Goal: Task Accomplishment & Management: Use online tool/utility

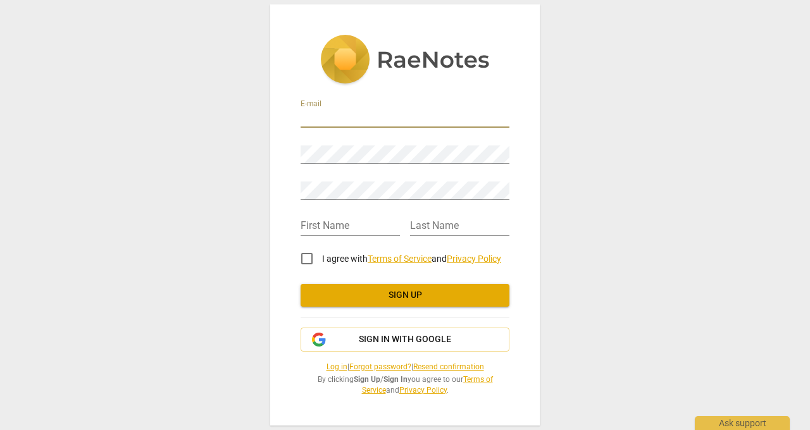
type input "[EMAIL_ADDRESS][DOMAIN_NAME]"
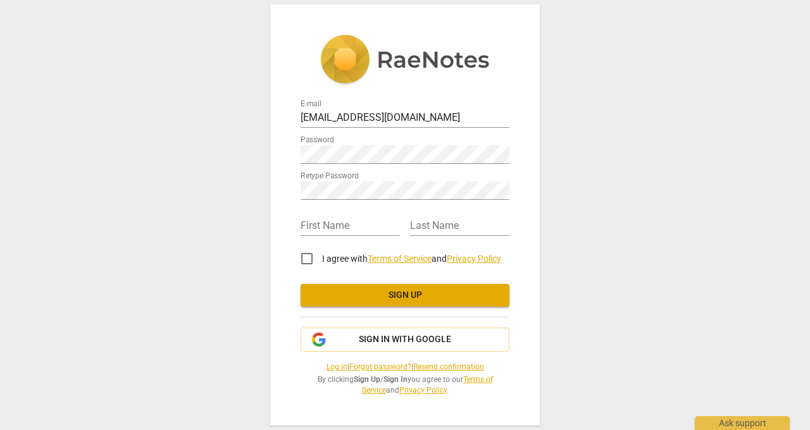
click at [257, 261] on div "E-mail angelabohl@gmail.com Password Retype Password First Name Last Name I agr…" at bounding box center [405, 215] width 810 height 430
type input "Angela"
type input "Bohl"
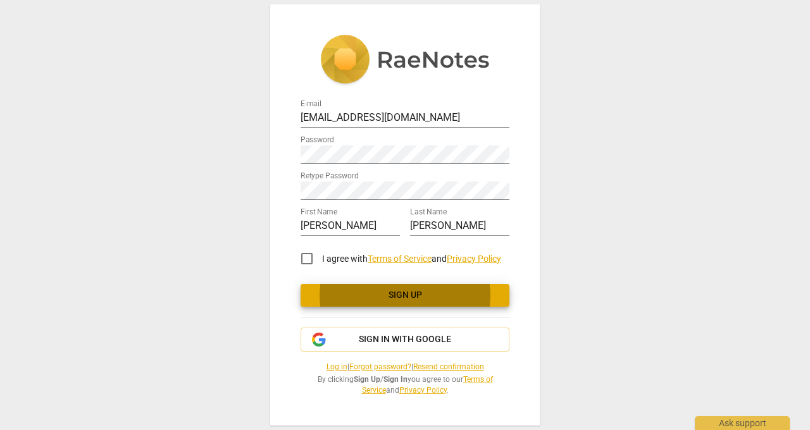
click at [308, 260] on input "I agree with Terms of Service and Privacy Policy" at bounding box center [307, 259] width 30 height 30
checkbox input "true"
click at [347, 294] on span "Sign up" at bounding box center [405, 295] width 189 height 13
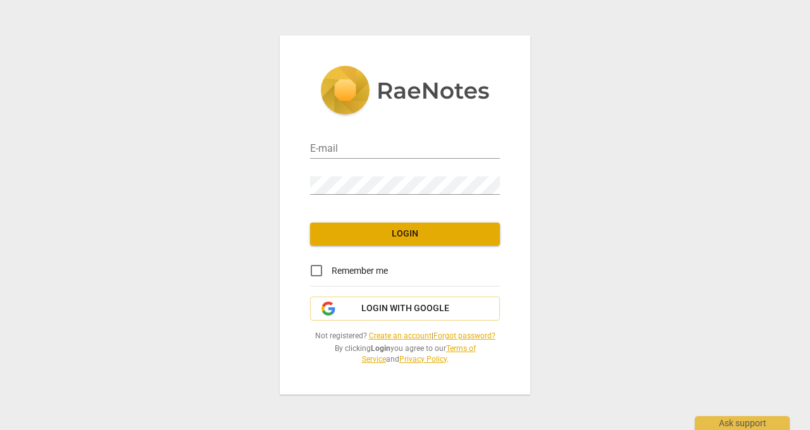
type input "[EMAIL_ADDRESS][DOMAIN_NAME]"
click at [411, 219] on div "E-mail [EMAIL_ADDRESS][DOMAIN_NAME] Password Login Remember me Login with Googl…" at bounding box center [405, 215] width 251 height 360
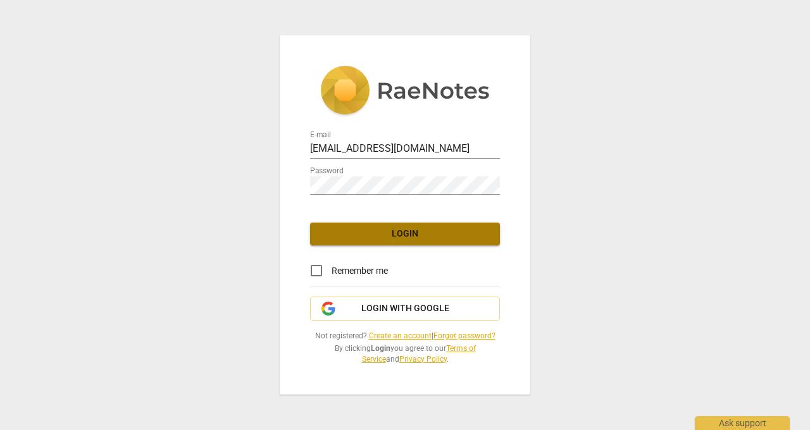
click at [412, 228] on span "Login" at bounding box center [405, 234] width 170 height 13
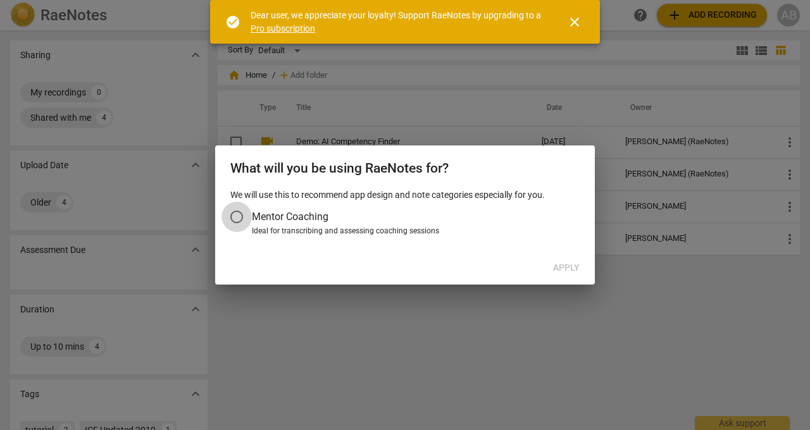
click at [237, 213] on input "Mentor Coaching" at bounding box center [237, 217] width 30 height 30
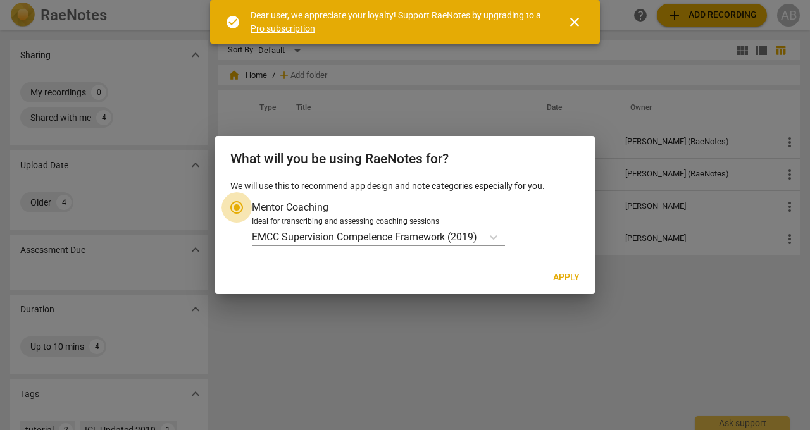
click at [237, 213] on input "Mentor Coaching" at bounding box center [237, 207] width 30 height 30
radio input "true"
click at [575, 275] on span "Apply" at bounding box center [566, 278] width 27 height 13
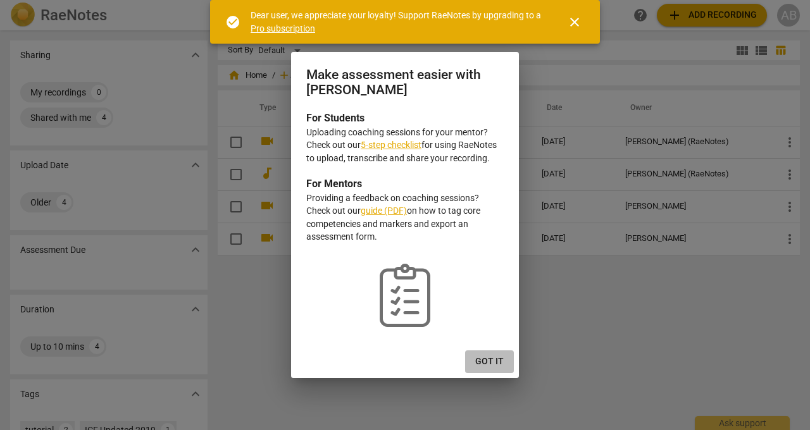
click at [490, 358] on span "Got it" at bounding box center [489, 362] width 28 height 13
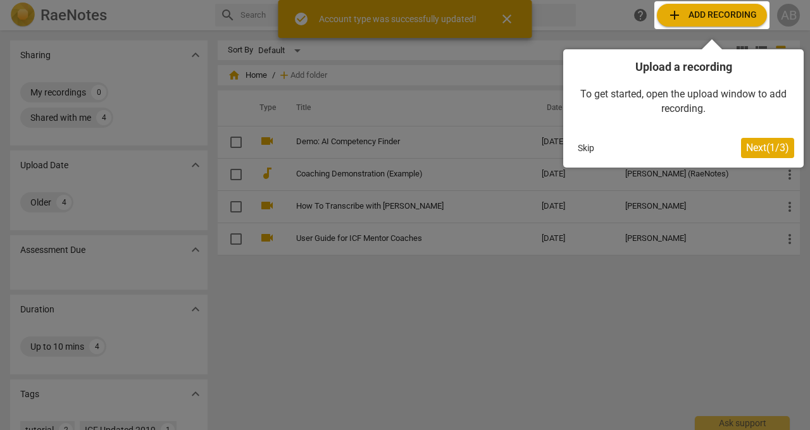
click at [775, 145] on span "Next ( 1 / 3 )" at bounding box center [767, 148] width 43 height 12
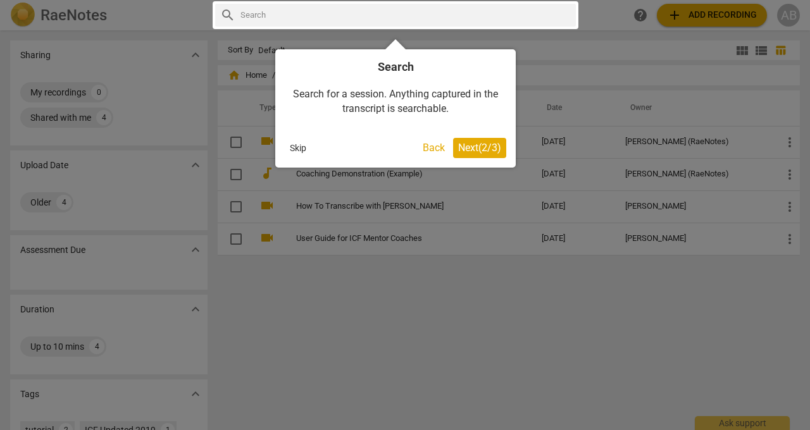
click at [465, 151] on span "Next ( 2 / 3 )" at bounding box center [479, 148] width 43 height 12
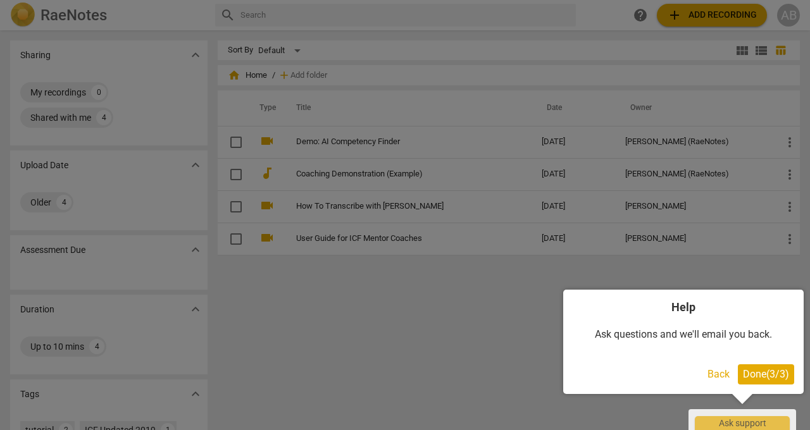
click at [712, 20] on div at bounding box center [405, 215] width 810 height 430
click at [753, 375] on span "Done ( 3 / 3 )" at bounding box center [766, 374] width 46 height 12
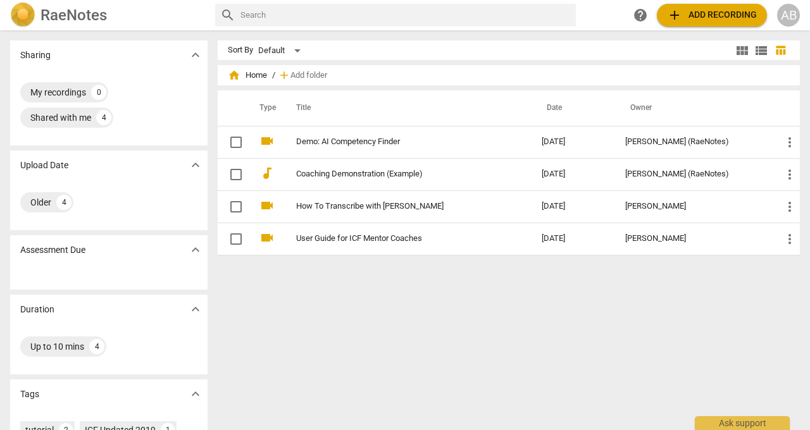
click at [686, 13] on span "add Add recording" at bounding box center [712, 15] width 90 height 15
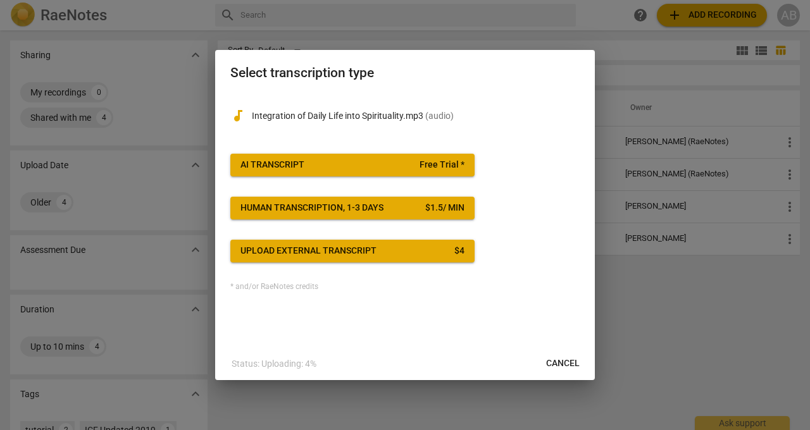
click at [363, 163] on span "AI Transcript Free Trial *" at bounding box center [353, 165] width 224 height 13
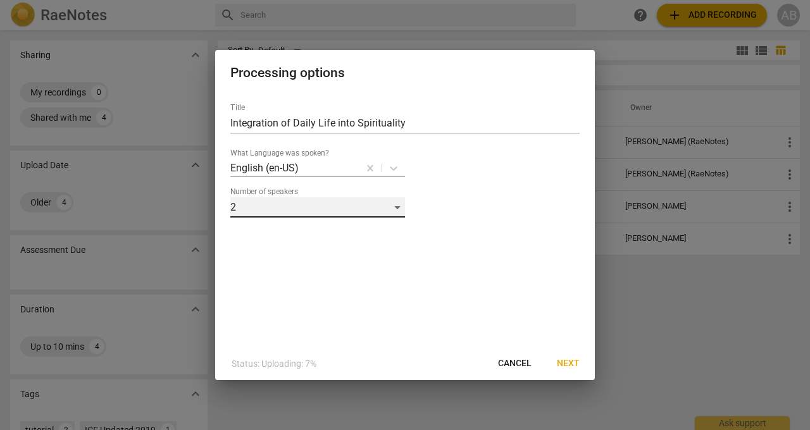
click at [396, 208] on div "2" at bounding box center [317, 207] width 175 height 20
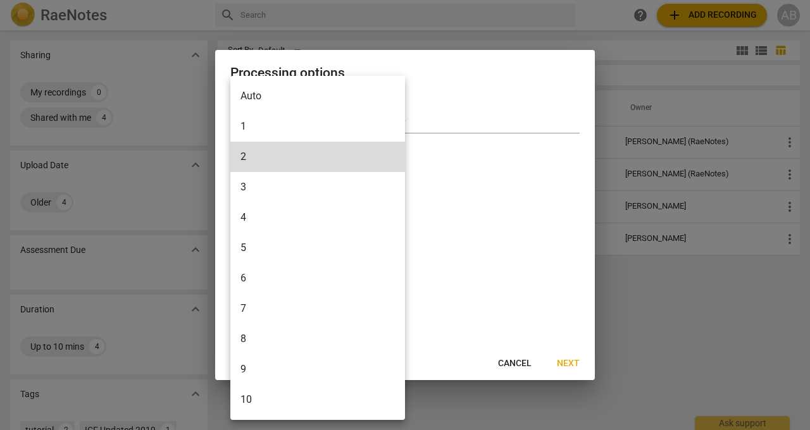
click at [347, 125] on li "1" at bounding box center [317, 126] width 175 height 30
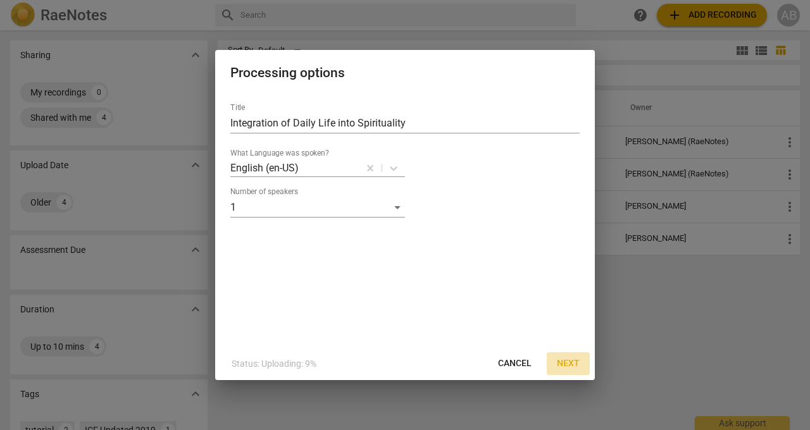
click at [566, 364] on span "Next" at bounding box center [568, 364] width 23 height 13
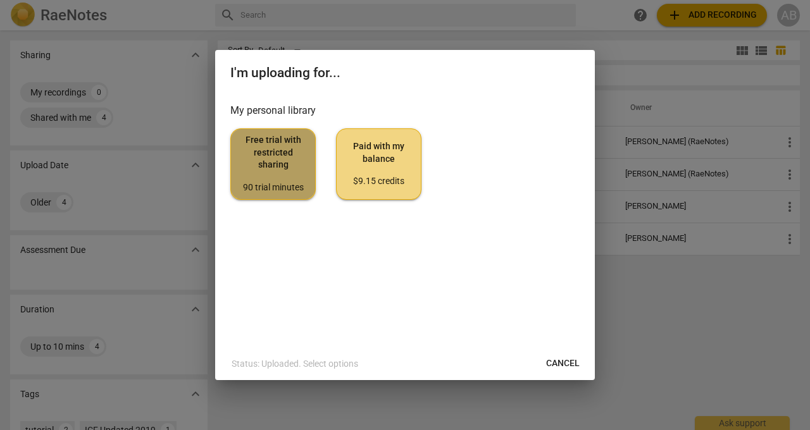
click at [301, 179] on span "Free trial with restricted sharing 90 trial minutes" at bounding box center [273, 163] width 64 height 59
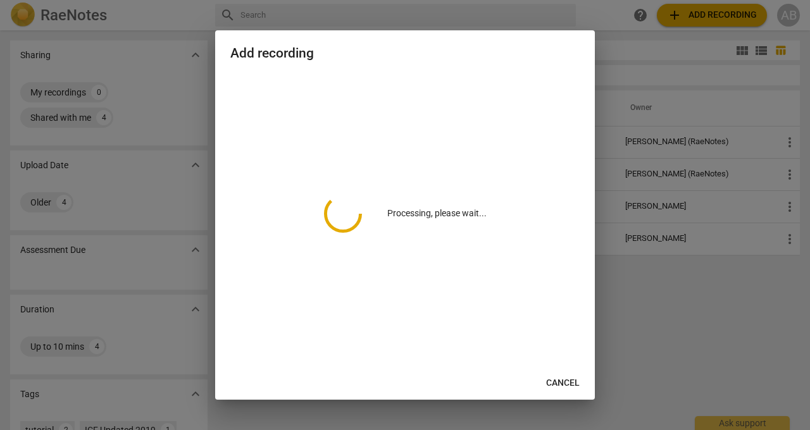
click at [301, 179] on div "Processing, please wait..." at bounding box center [404, 214] width 349 height 280
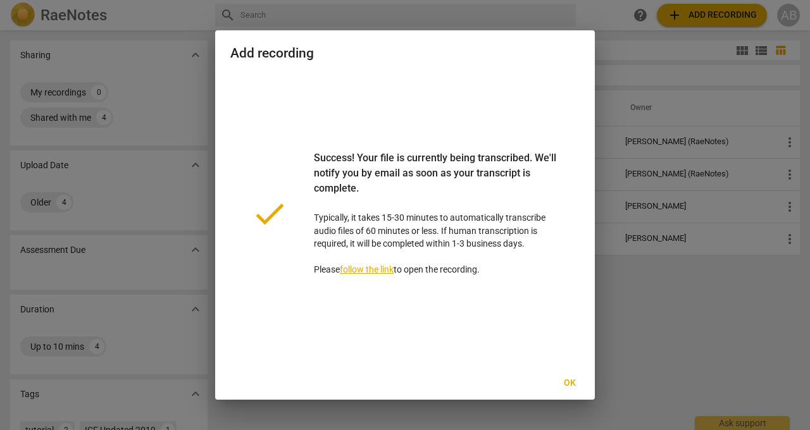
click at [388, 268] on link "follow the link" at bounding box center [367, 270] width 54 height 10
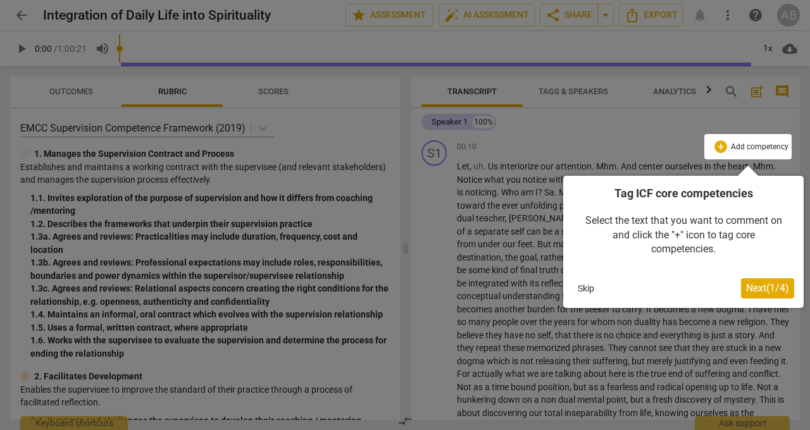
click at [266, 115] on div at bounding box center [405, 215] width 810 height 430
click at [585, 286] on button "Skip" at bounding box center [586, 288] width 27 height 19
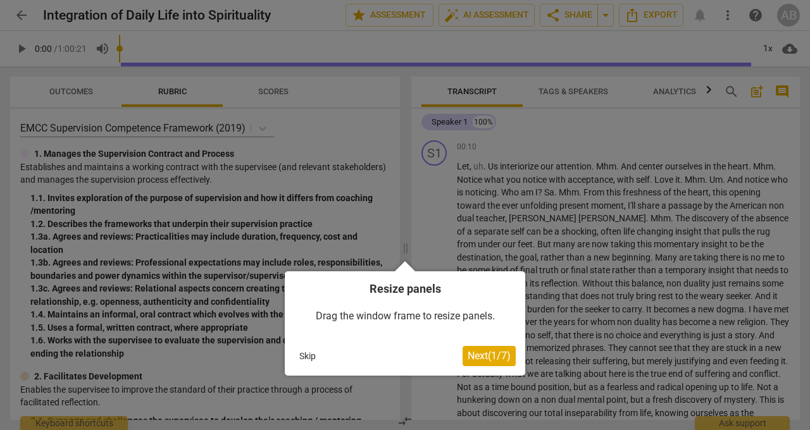
click at [487, 293] on h4 "Resize panels" at bounding box center [405, 289] width 222 height 16
click at [310, 354] on button "Skip" at bounding box center [307, 356] width 27 height 19
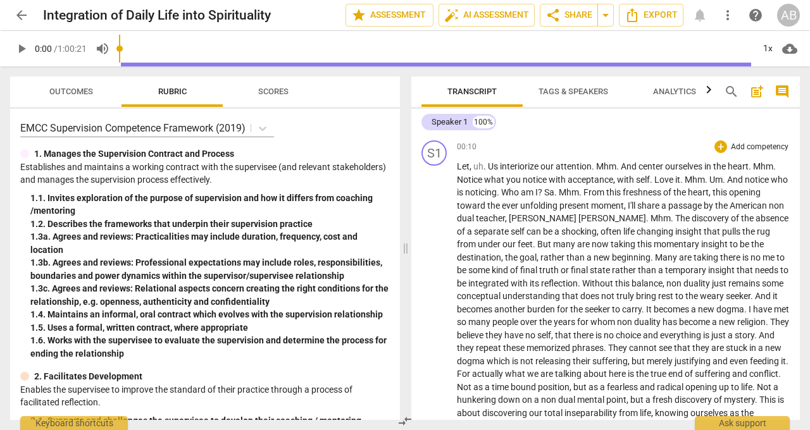
click at [523, 320] on span "over" at bounding box center [529, 322] width 19 height 10
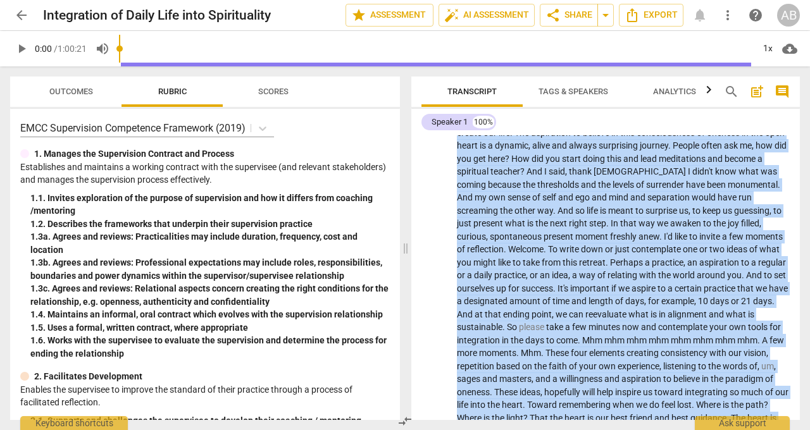
scroll to position [3501, 0]
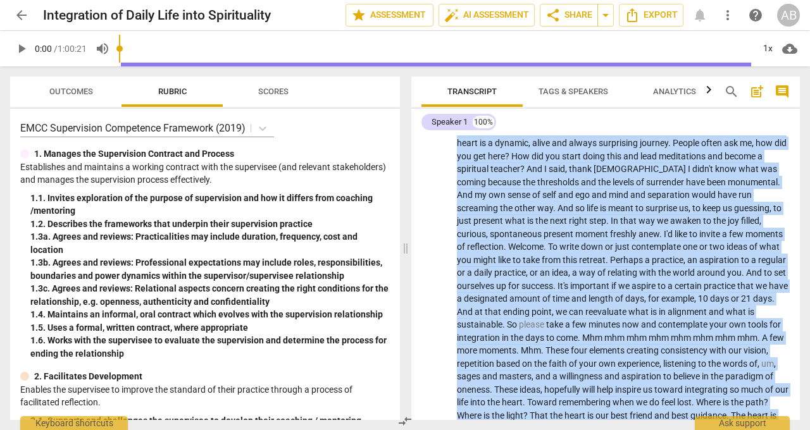
drag, startPoint x: 458, startPoint y: 163, endPoint x: 513, endPoint y: 430, distance: 272.1
click at [513, 430] on div "Transcript Tags & Speakers Analytics search post_add comment Speaker 1 100% S1 …" at bounding box center [608, 248] width 404 height 364
copy p "Let , uh . Us interiorize our attention . Mhm . And center ourselves in the hea…"
click at [678, 88] on span "Analytics" at bounding box center [674, 91] width 43 height 9
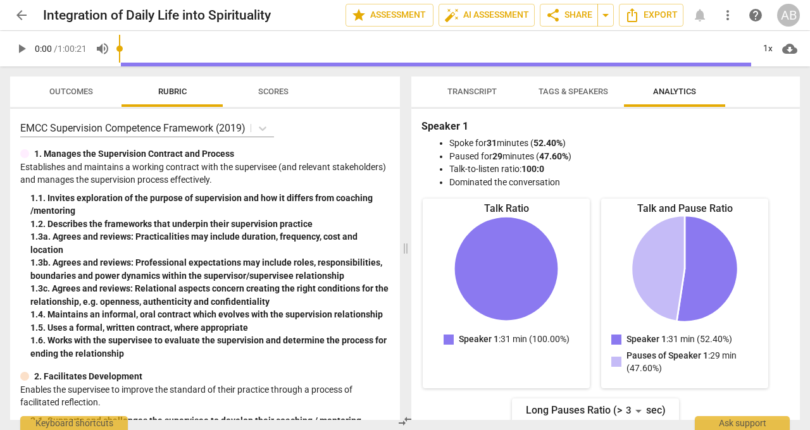
click at [589, 85] on span "Tags & Speakers" at bounding box center [573, 92] width 100 height 17
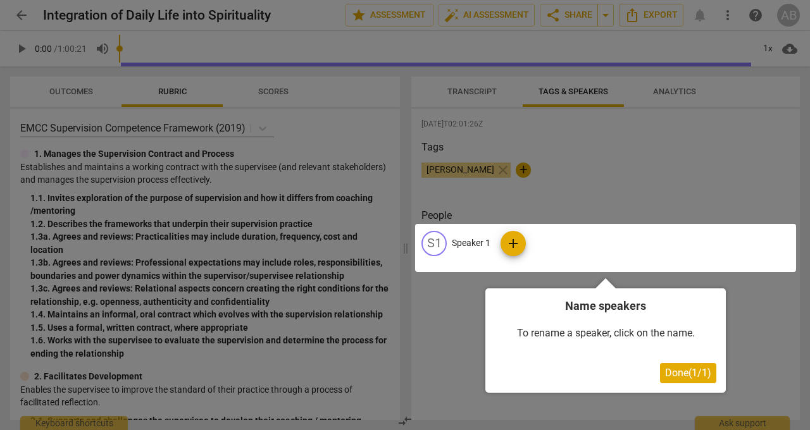
click at [668, 85] on div at bounding box center [405, 215] width 810 height 430
click at [668, 94] on div at bounding box center [405, 215] width 810 height 430
click at [682, 378] on span "Done ( 1 / 1 )" at bounding box center [688, 373] width 46 height 12
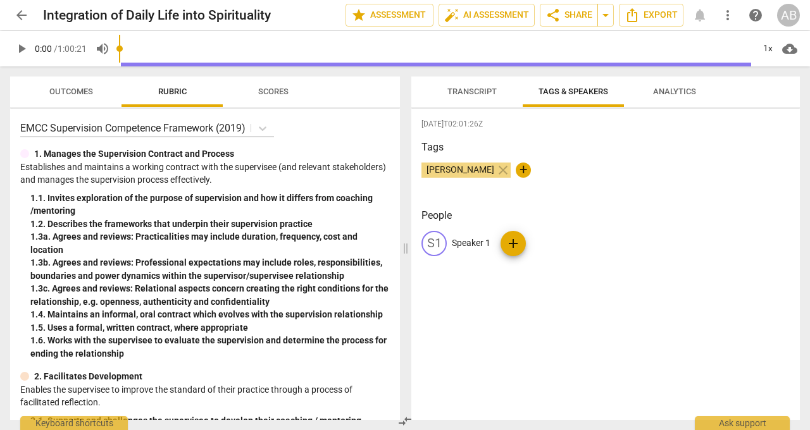
click at [662, 89] on span "Analytics" at bounding box center [674, 91] width 43 height 9
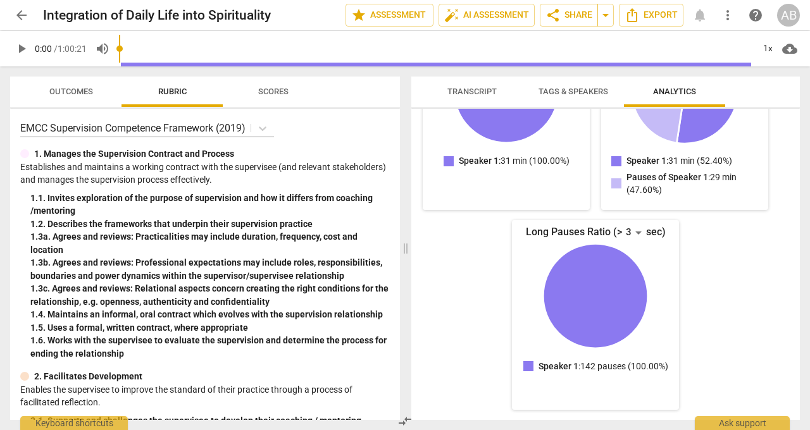
scroll to position [178, 0]
click at [792, 20] on div "AB" at bounding box center [788, 15] width 23 height 23
